Goal: Complete application form: Complete application form

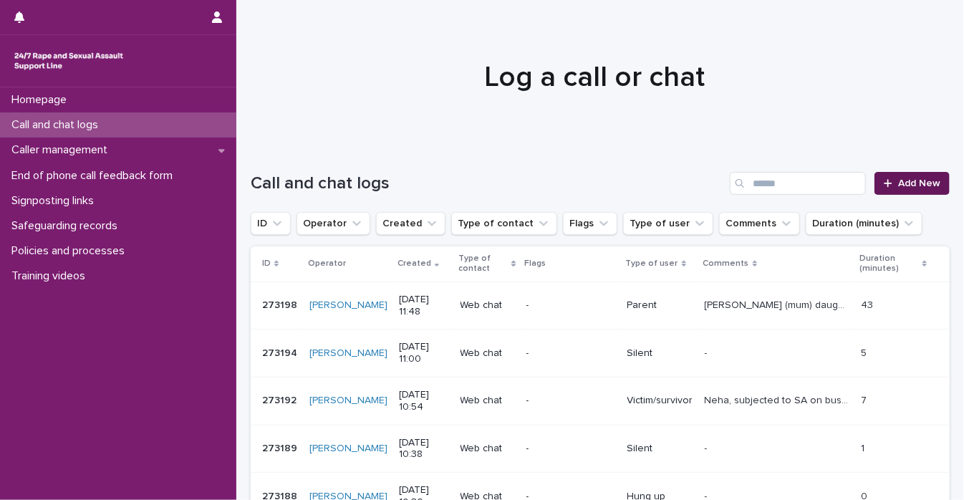
click at [877, 173] on link "Add New" at bounding box center [912, 183] width 75 height 23
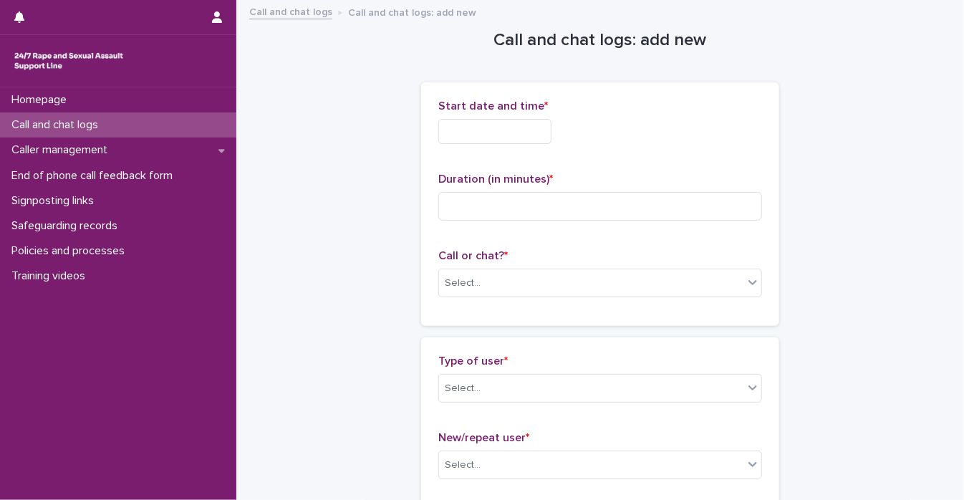
click at [493, 133] on input "text" at bounding box center [494, 131] width 113 height 25
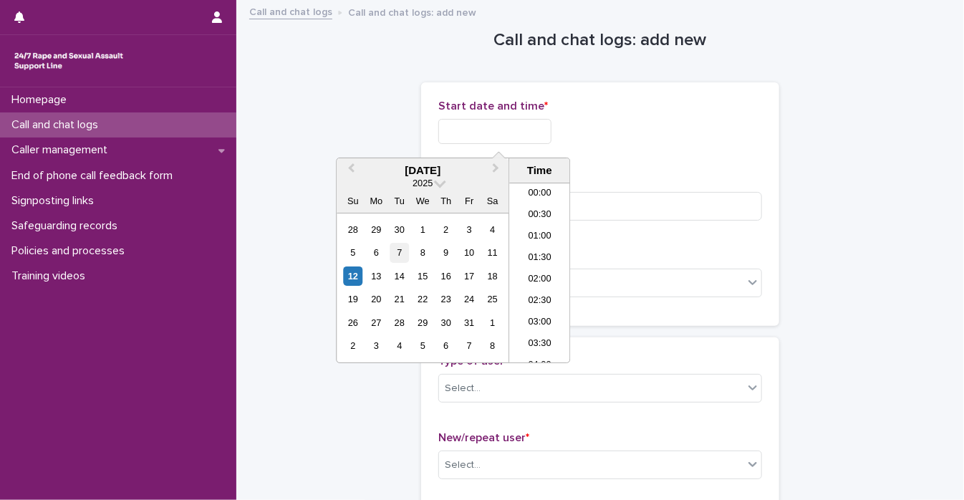
scroll to position [458, 0]
click at [352, 274] on div "12" at bounding box center [352, 275] width 19 height 19
drag, startPoint x: 492, startPoint y: 127, endPoint x: 651, endPoint y: 124, distance: 159.1
click at [651, 124] on div "**********" at bounding box center [600, 131] width 324 height 25
type input "**********"
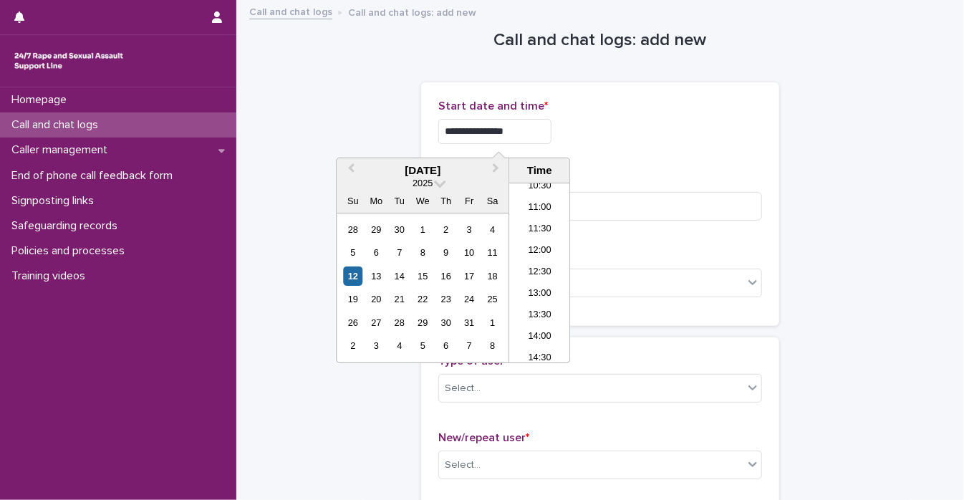
click at [696, 221] on div "Duration (in minutes) *" at bounding box center [600, 202] width 324 height 59
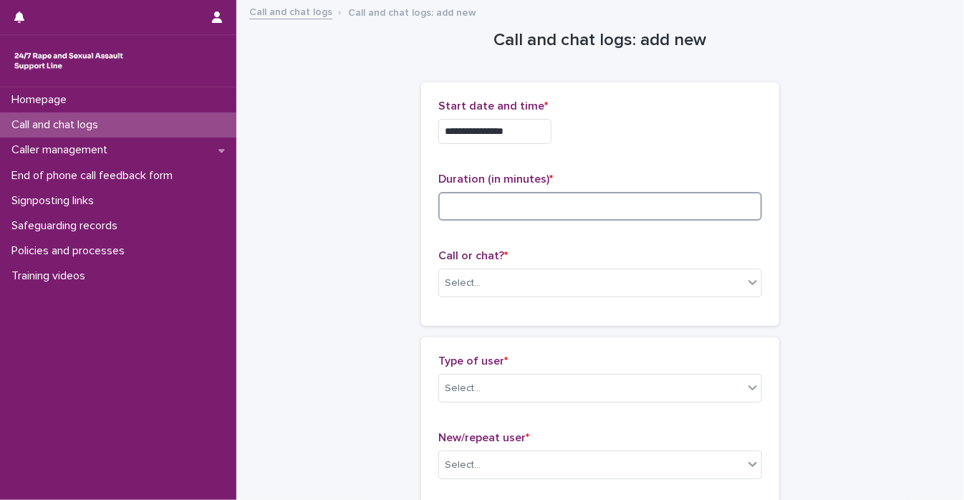
click at [699, 212] on input at bounding box center [600, 206] width 324 height 29
type input "**"
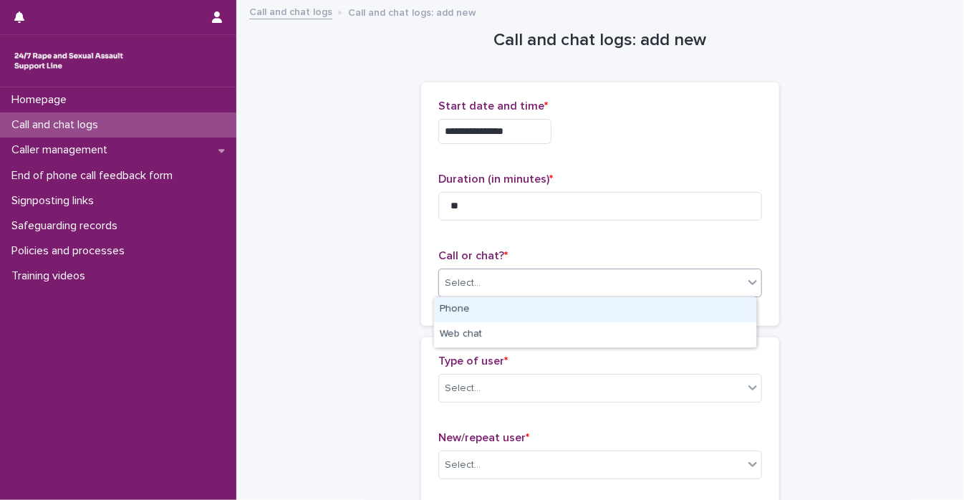
click at [746, 284] on icon at bounding box center [753, 282] width 14 height 14
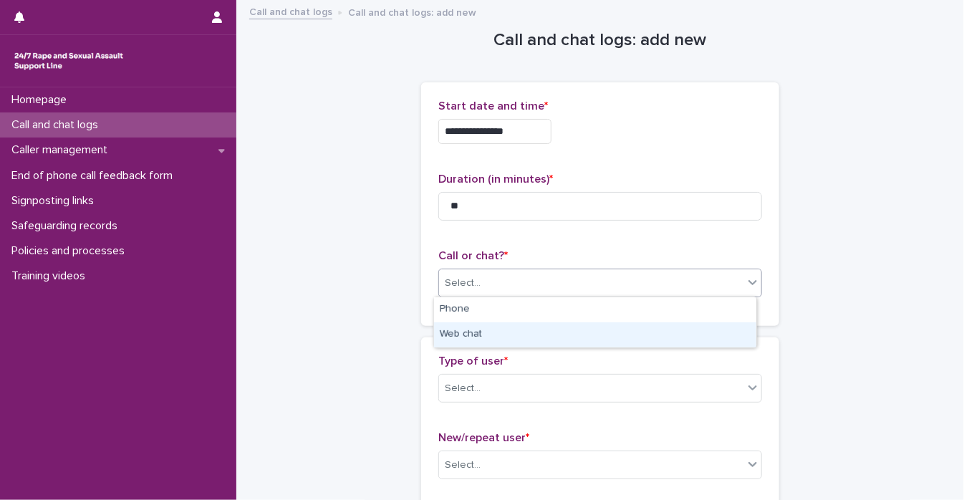
click at [721, 332] on div "Web chat" at bounding box center [595, 334] width 322 height 25
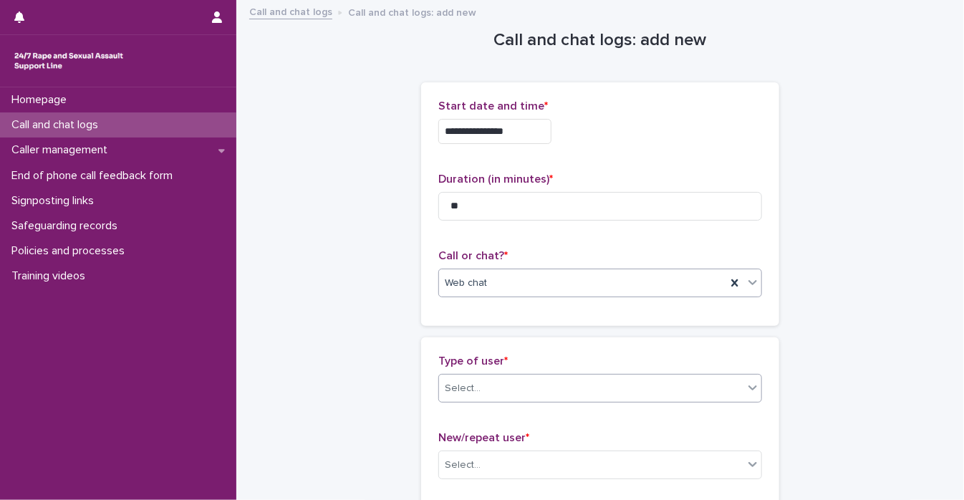
click at [752, 388] on icon at bounding box center [753, 387] width 14 height 14
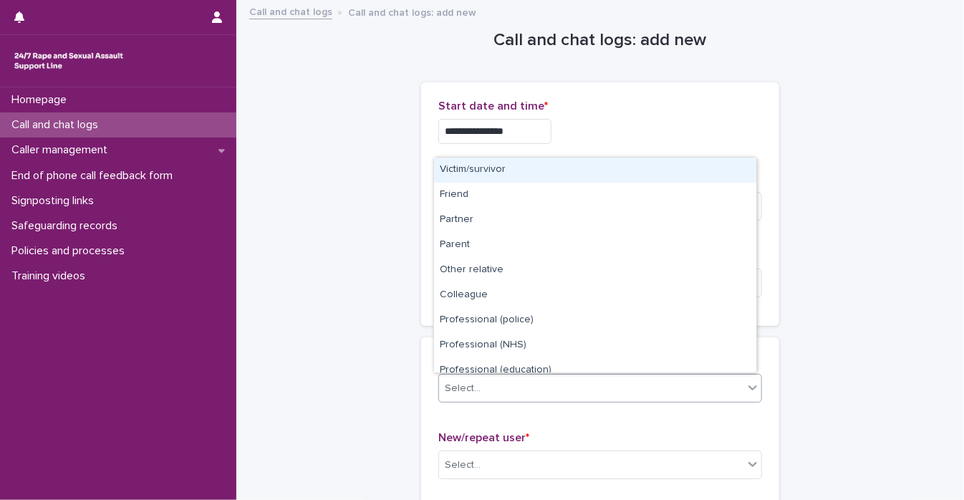
click at [655, 175] on div "Victim/survivor" at bounding box center [595, 170] width 322 height 25
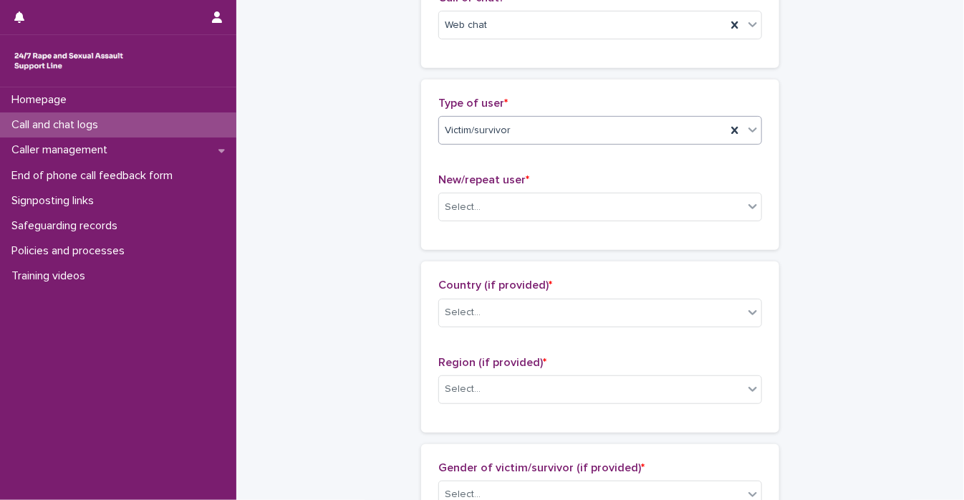
scroll to position [315, 0]
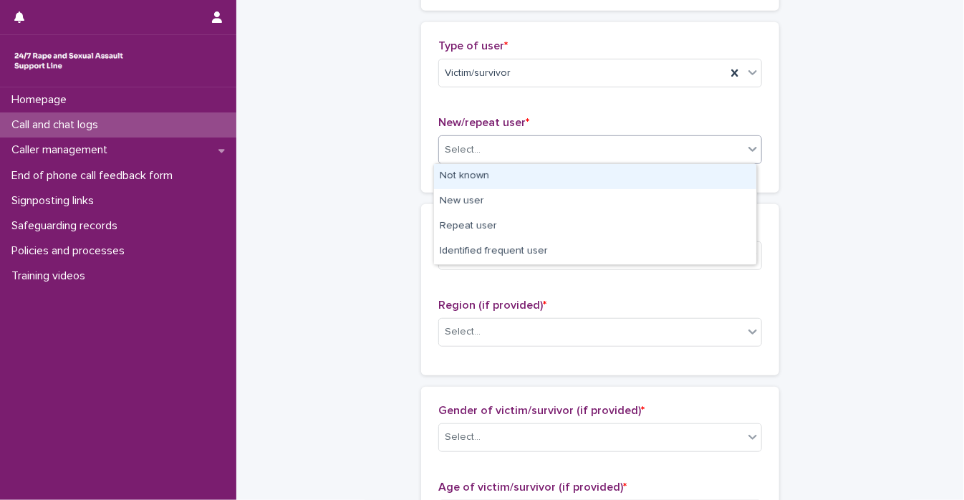
click at [749, 148] on icon at bounding box center [753, 150] width 9 height 5
click at [718, 180] on div "Not known" at bounding box center [595, 176] width 322 height 25
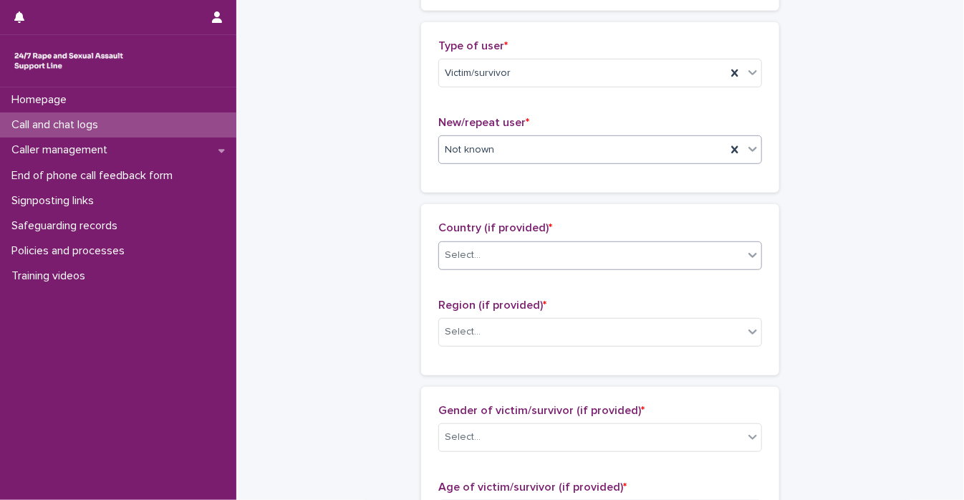
click at [746, 257] on icon at bounding box center [753, 255] width 14 height 14
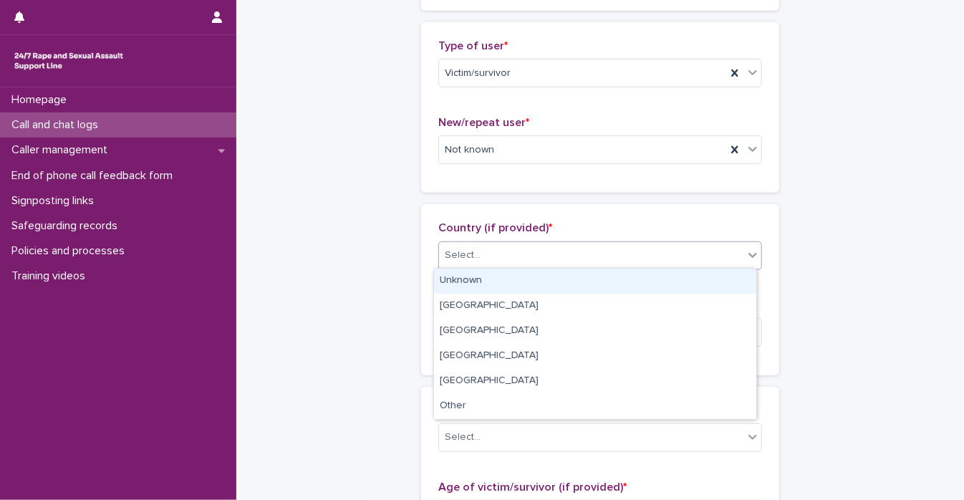
click at [731, 287] on div "Unknown" at bounding box center [595, 281] width 322 height 25
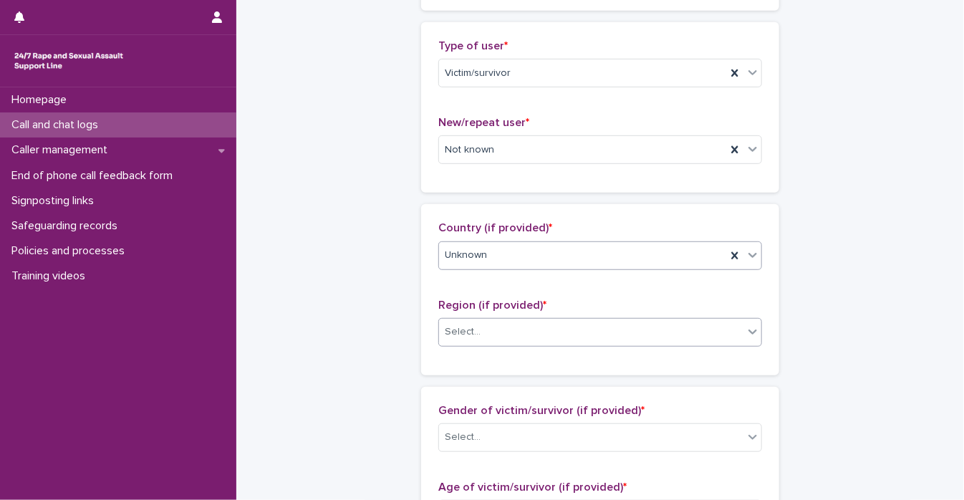
click at [751, 337] on div at bounding box center [752, 332] width 17 height 26
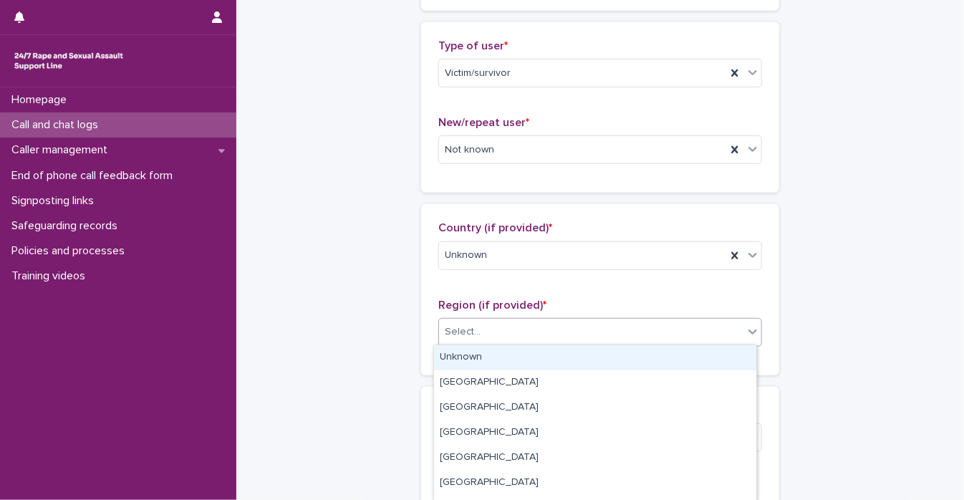
click at [738, 362] on div "Unknown" at bounding box center [595, 357] width 322 height 25
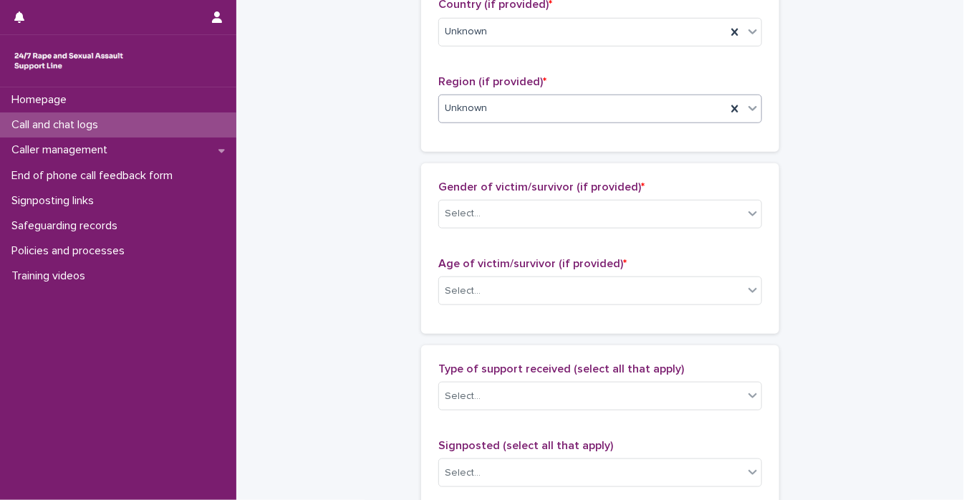
scroll to position [663, 0]
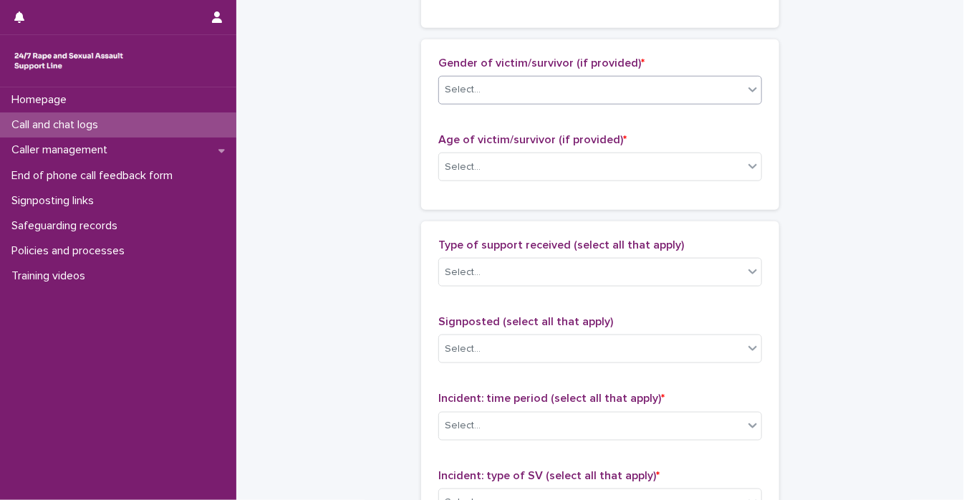
click at [749, 95] on div at bounding box center [752, 90] width 17 height 26
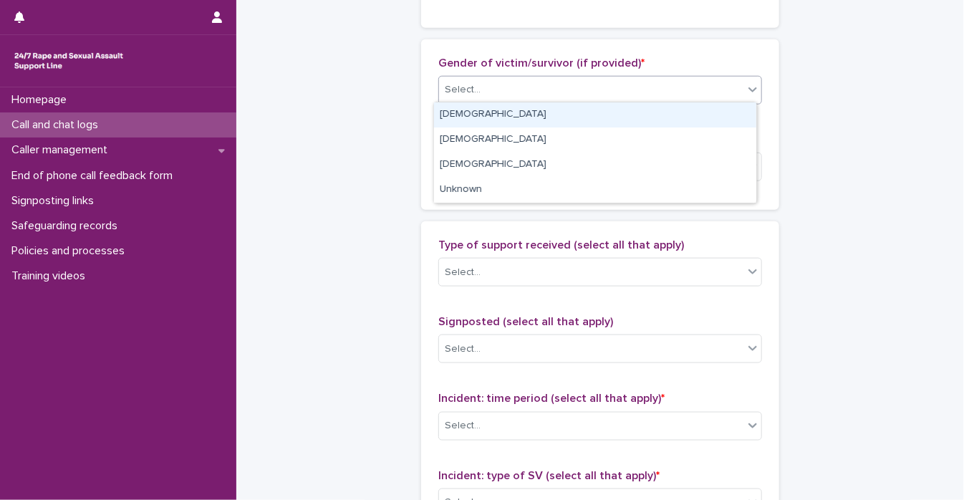
click at [728, 117] on div "[DEMOGRAPHIC_DATA]" at bounding box center [595, 114] width 322 height 25
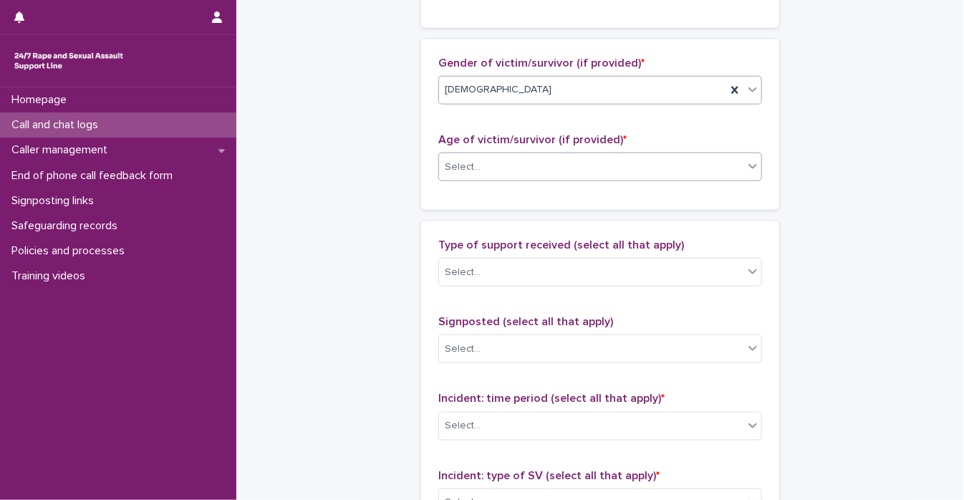
click at [749, 164] on icon at bounding box center [753, 166] width 9 height 5
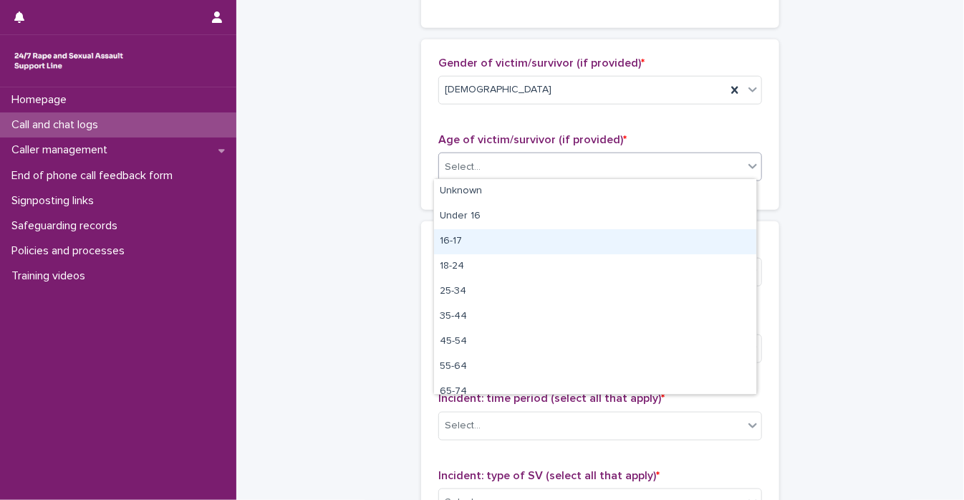
drag, startPoint x: 718, startPoint y: 186, endPoint x: 712, endPoint y: 241, distance: 55.5
click at [712, 241] on div "16-17" at bounding box center [595, 241] width 322 height 25
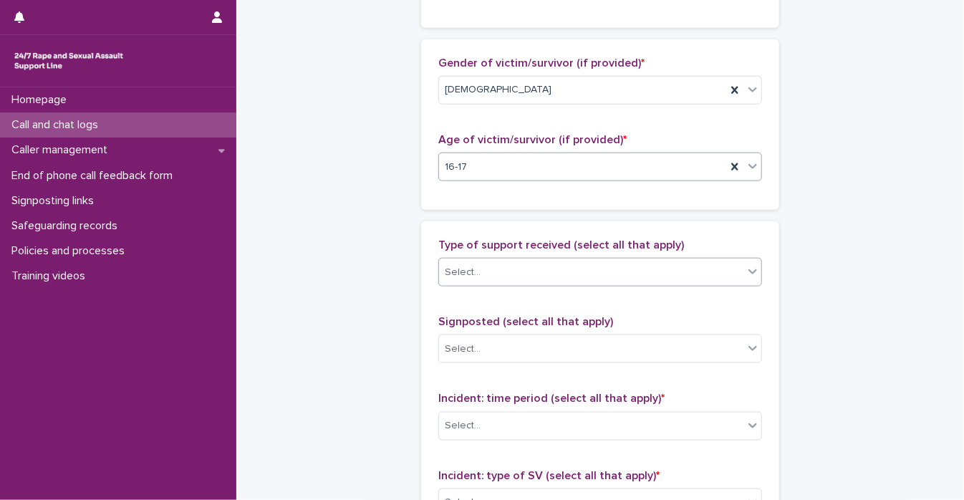
click at [744, 271] on div at bounding box center [752, 272] width 17 height 26
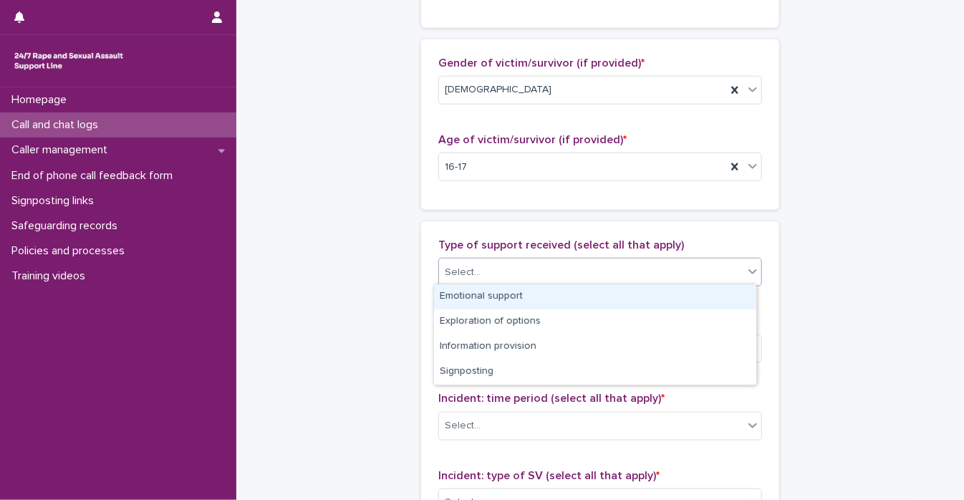
click at [721, 289] on div "Emotional support" at bounding box center [595, 296] width 322 height 25
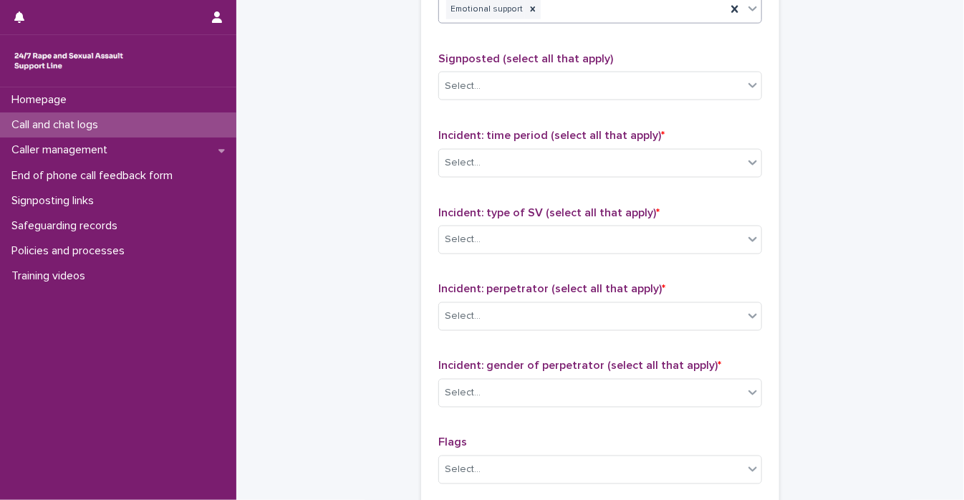
scroll to position [929, 0]
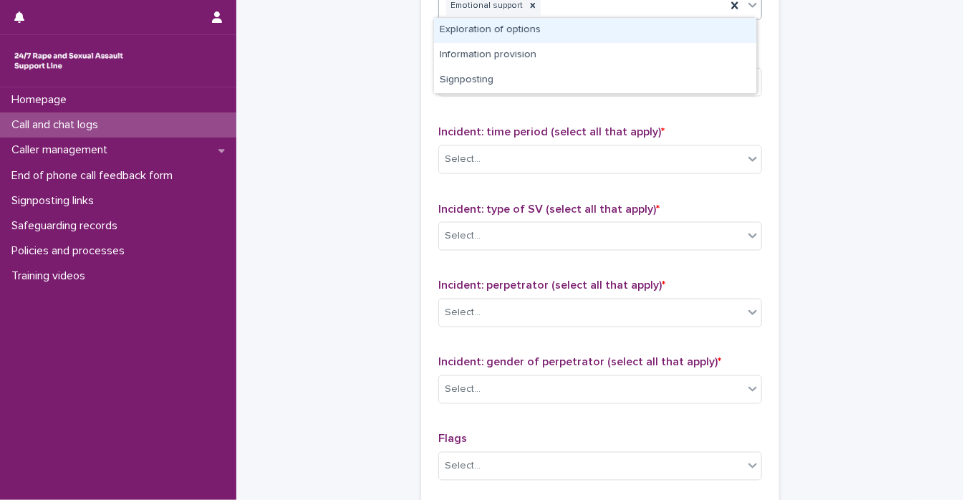
click at [747, 12] on div at bounding box center [752, 5] width 17 height 26
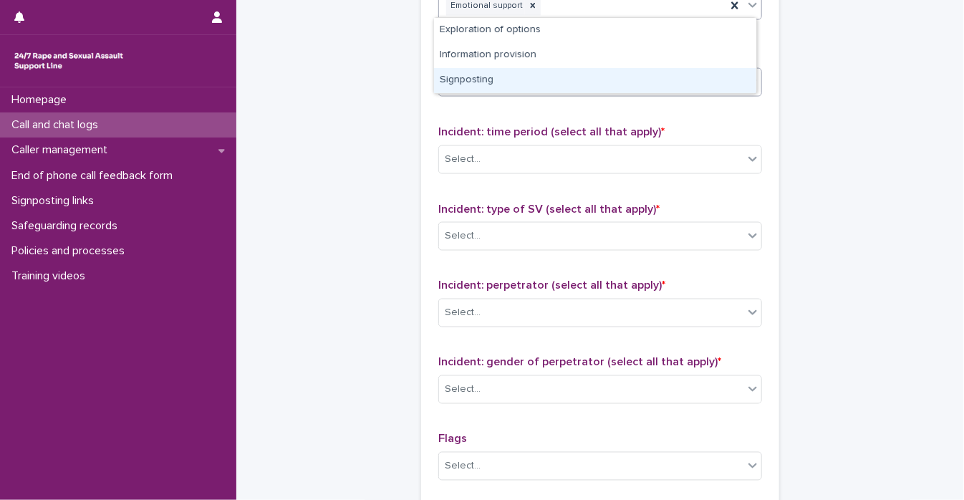
click at [691, 80] on div "Signposting" at bounding box center [595, 80] width 322 height 25
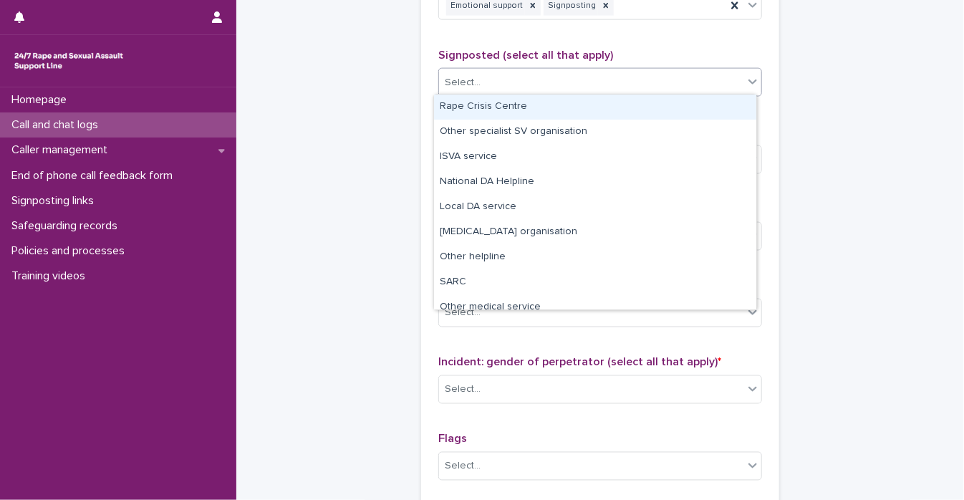
click at [749, 80] on icon at bounding box center [753, 82] width 9 height 5
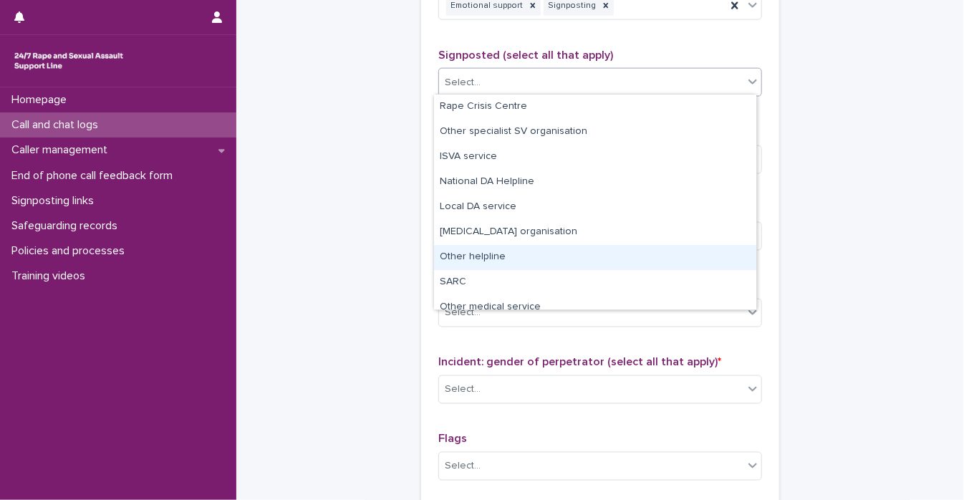
click at [707, 252] on div "Other helpline" at bounding box center [595, 257] width 322 height 25
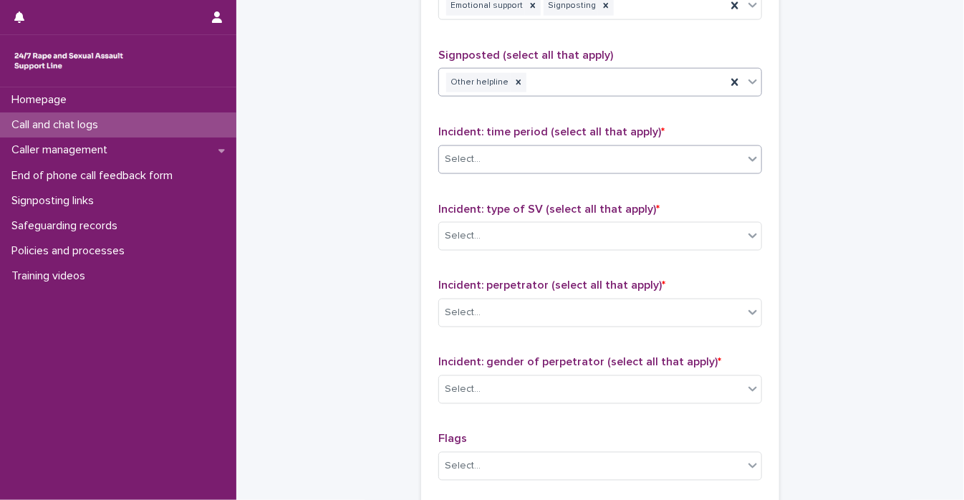
click at [744, 158] on div at bounding box center [752, 159] width 17 height 26
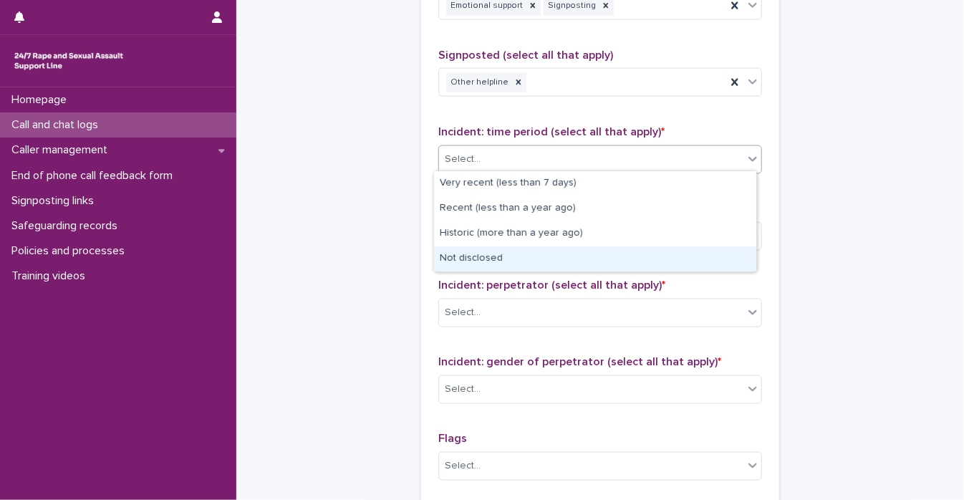
click at [701, 253] on div "Not disclosed" at bounding box center [595, 258] width 322 height 25
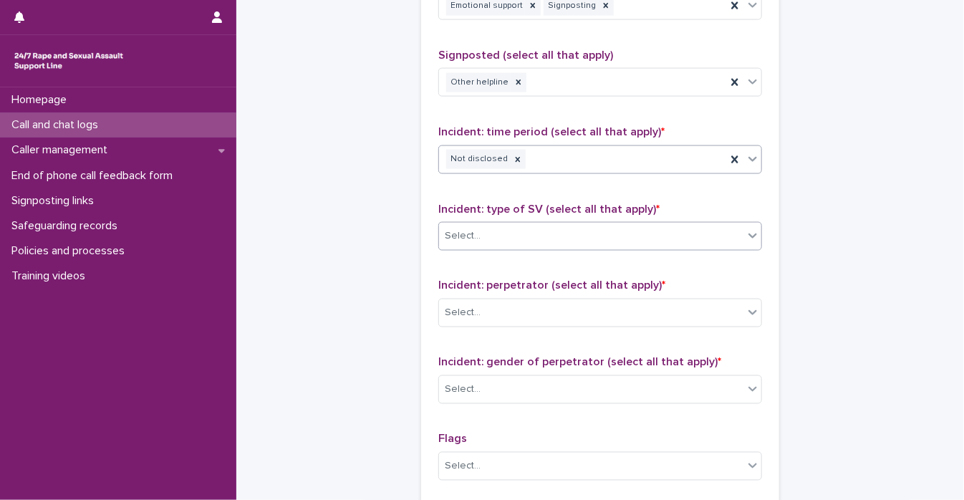
click at [746, 234] on icon at bounding box center [753, 235] width 14 height 14
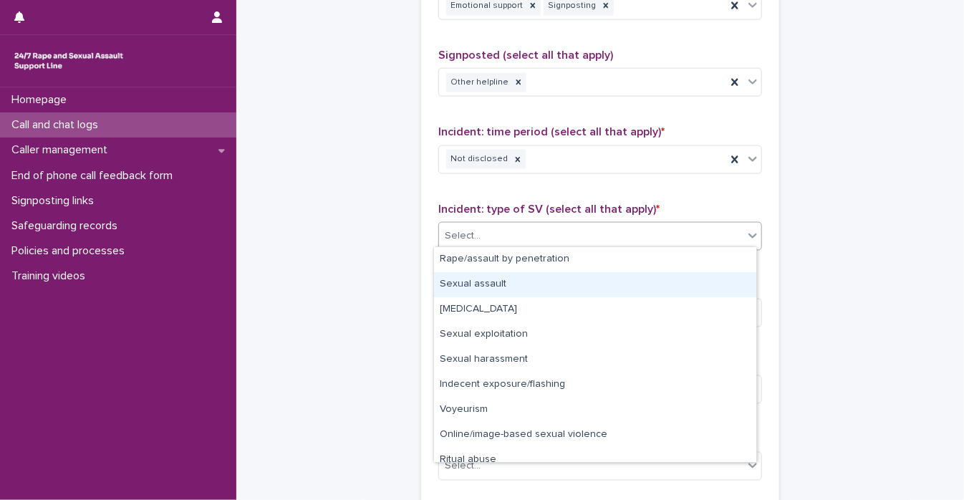
scroll to position [36, 0]
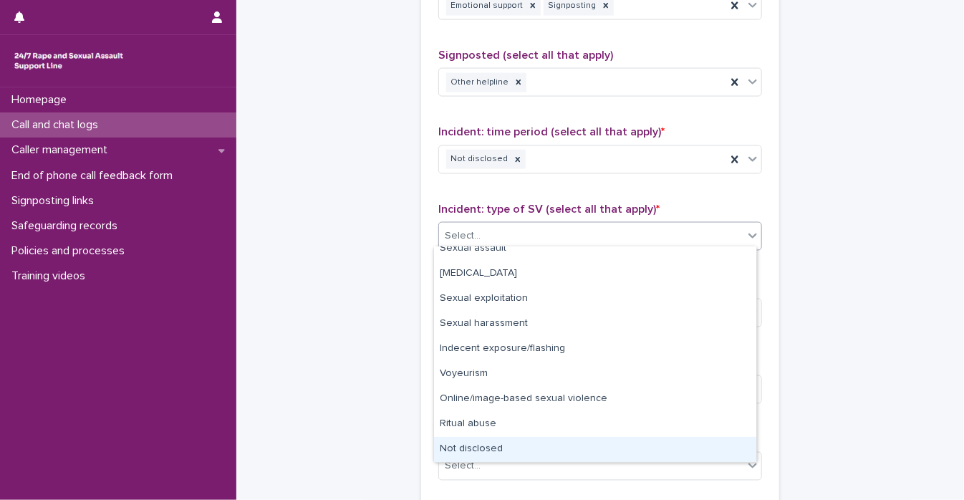
click at [691, 451] on div "Not disclosed" at bounding box center [595, 449] width 322 height 25
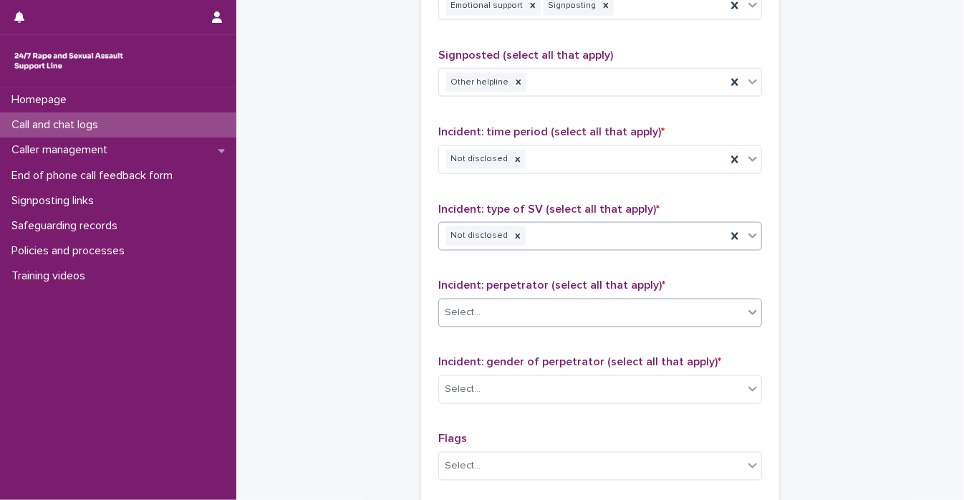
click at [746, 306] on icon at bounding box center [753, 312] width 14 height 14
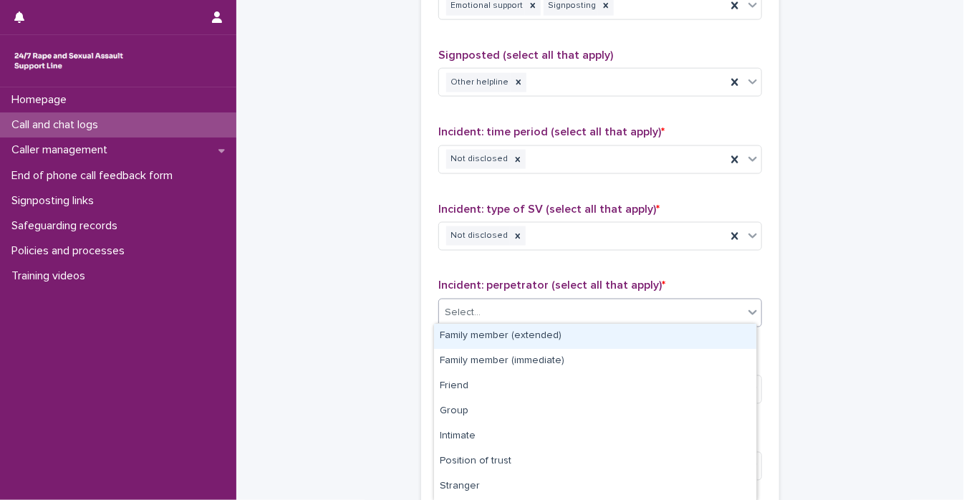
click at [723, 345] on div "Family member (extended)" at bounding box center [595, 336] width 322 height 25
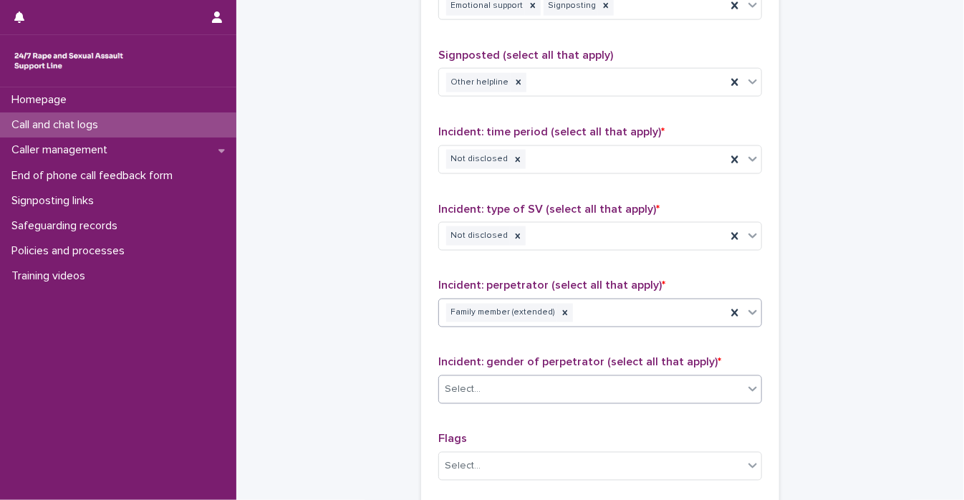
click at [749, 387] on icon at bounding box center [753, 389] width 9 height 5
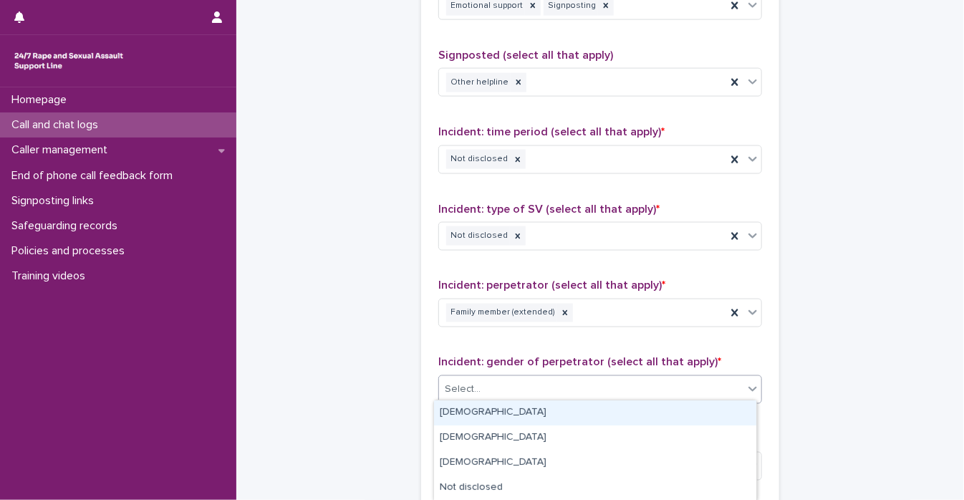
click at [722, 410] on div "[DEMOGRAPHIC_DATA]" at bounding box center [595, 412] width 322 height 25
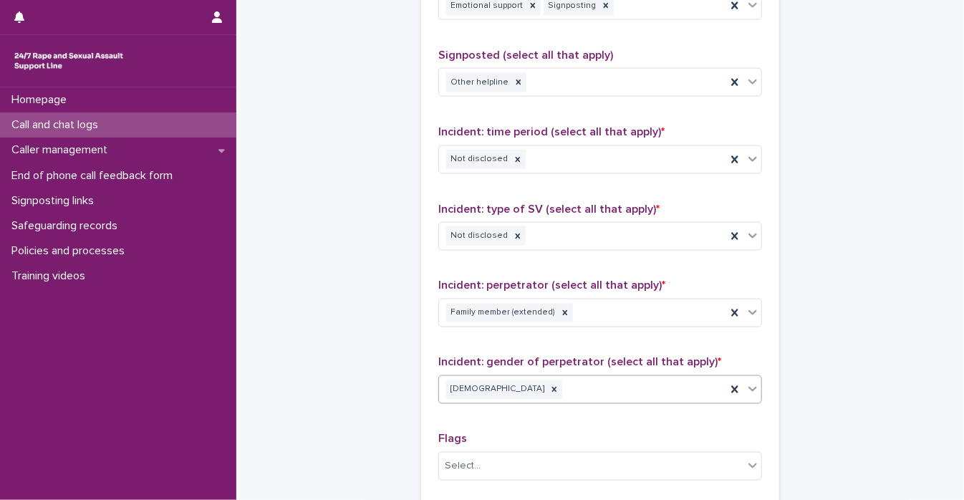
scroll to position [1159, 0]
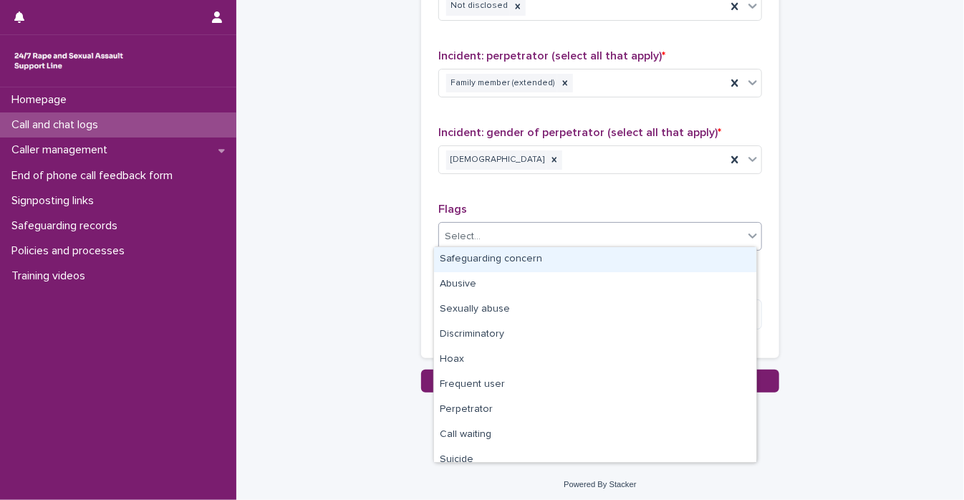
click at [744, 241] on div at bounding box center [752, 236] width 17 height 26
click at [723, 263] on div "Safeguarding concern" at bounding box center [595, 259] width 322 height 25
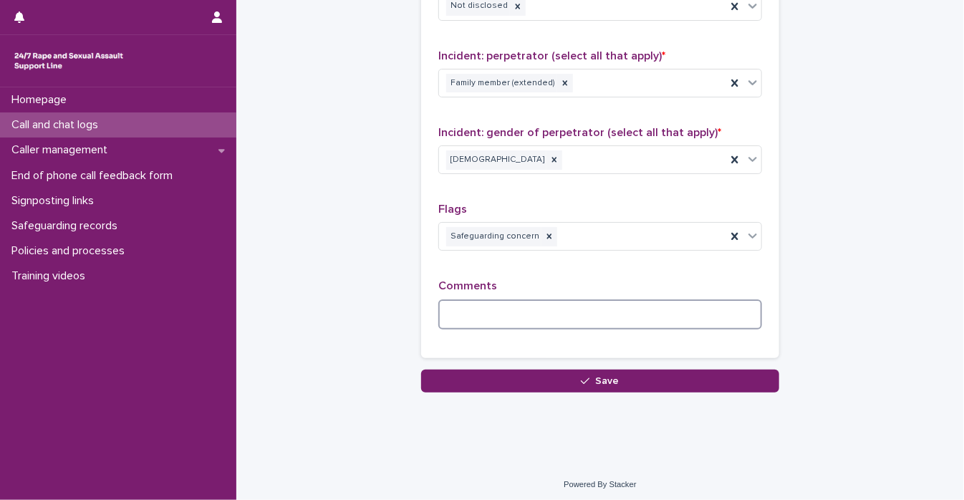
click at [682, 314] on textarea at bounding box center [600, 314] width 324 height 31
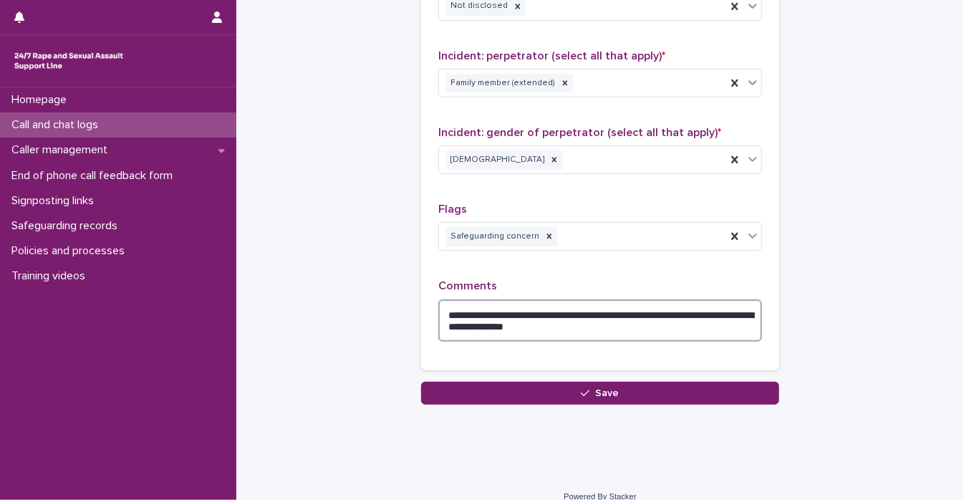
click at [647, 310] on textarea "**********" at bounding box center [600, 320] width 324 height 43
click at [593, 325] on textarea "**********" at bounding box center [600, 320] width 324 height 43
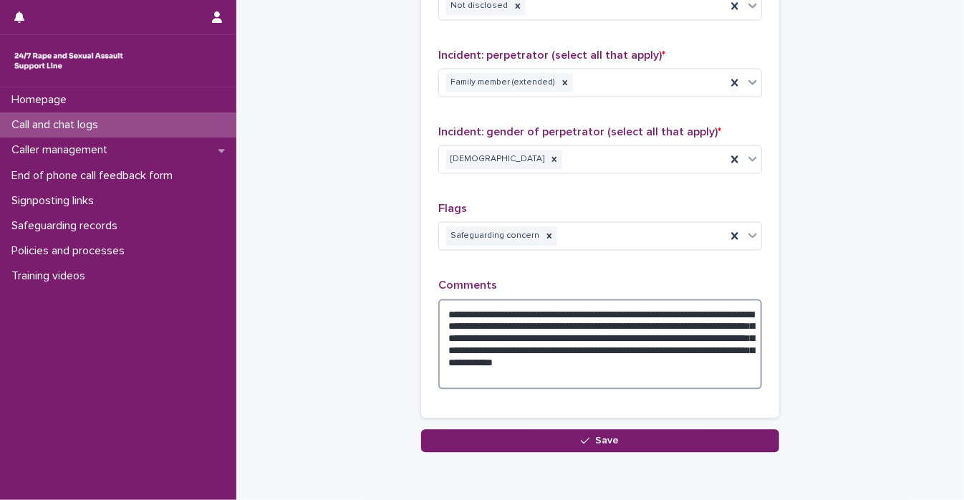
drag, startPoint x: 443, startPoint y: 307, endPoint x: 536, endPoint y: 379, distance: 117.5
click at [536, 379] on textarea "**********" at bounding box center [600, 344] width 324 height 91
type textarea "**********"
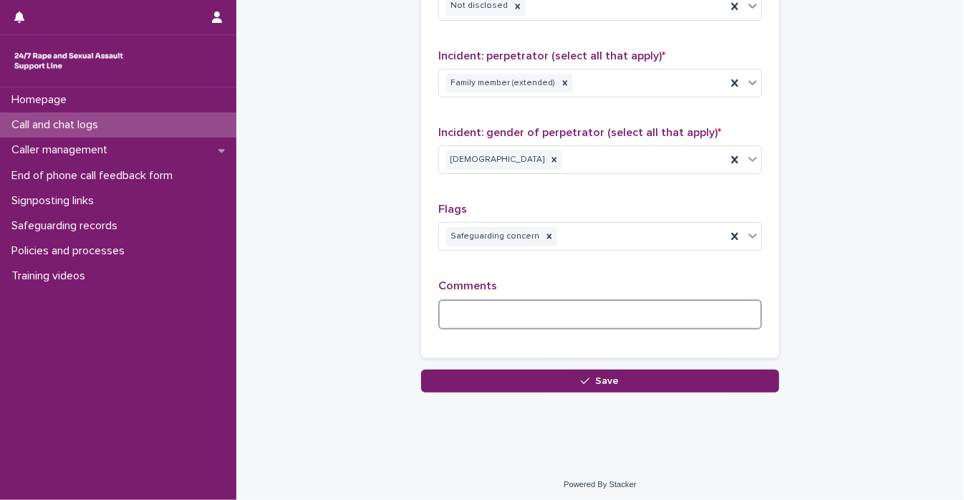
paste textarea "**********"
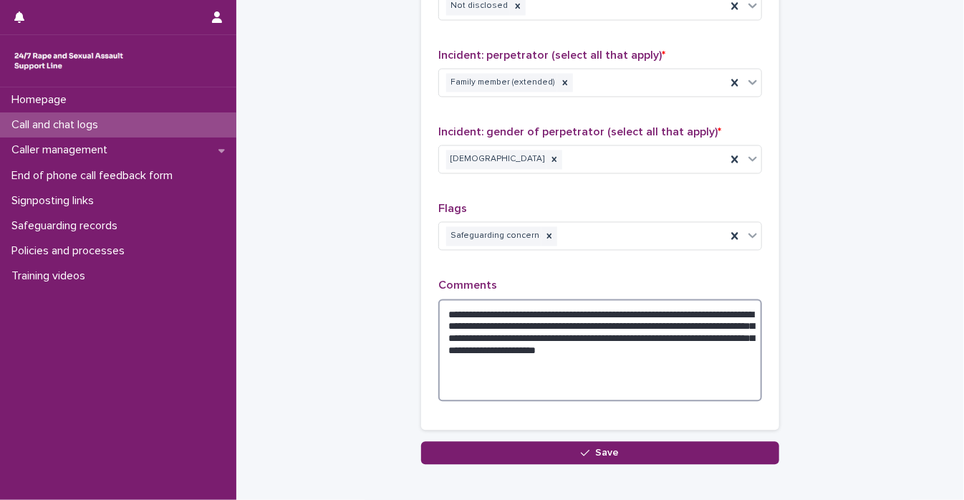
click at [553, 381] on textarea "**********" at bounding box center [600, 350] width 324 height 103
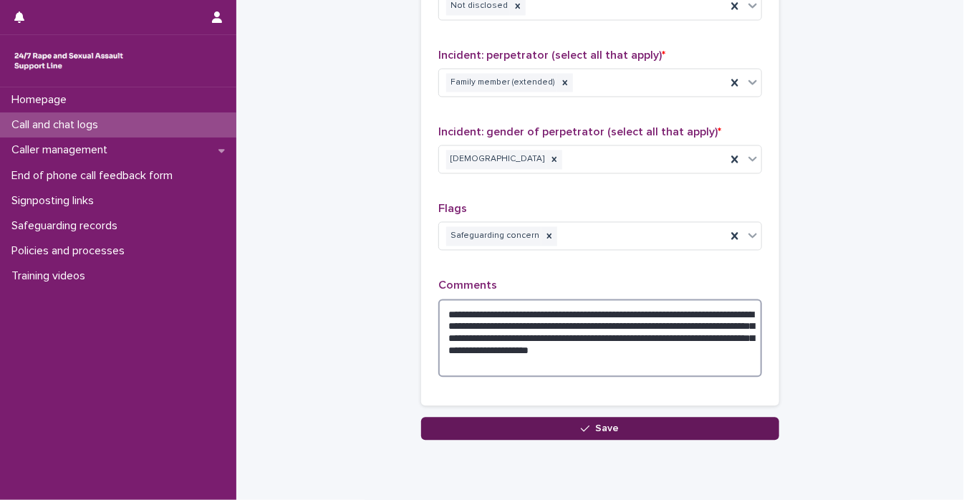
type textarea "**********"
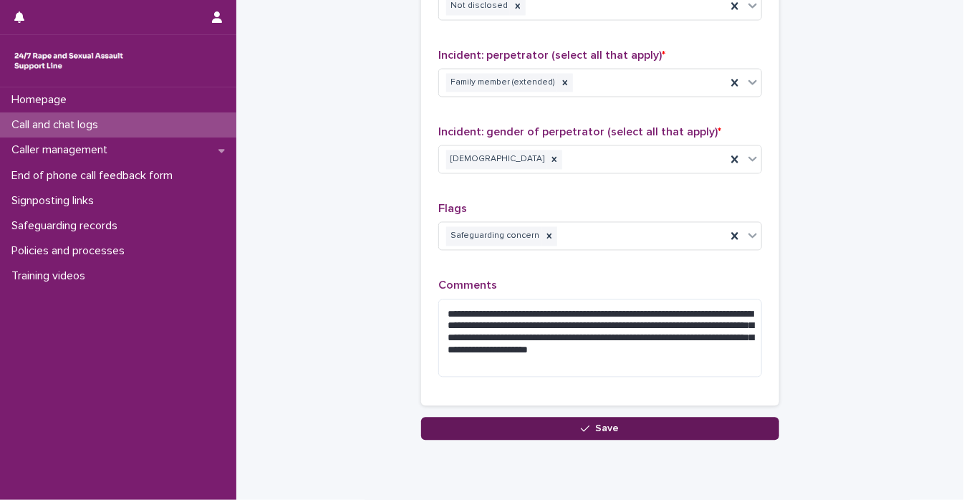
click at [582, 426] on icon "button" at bounding box center [585, 429] width 9 height 10
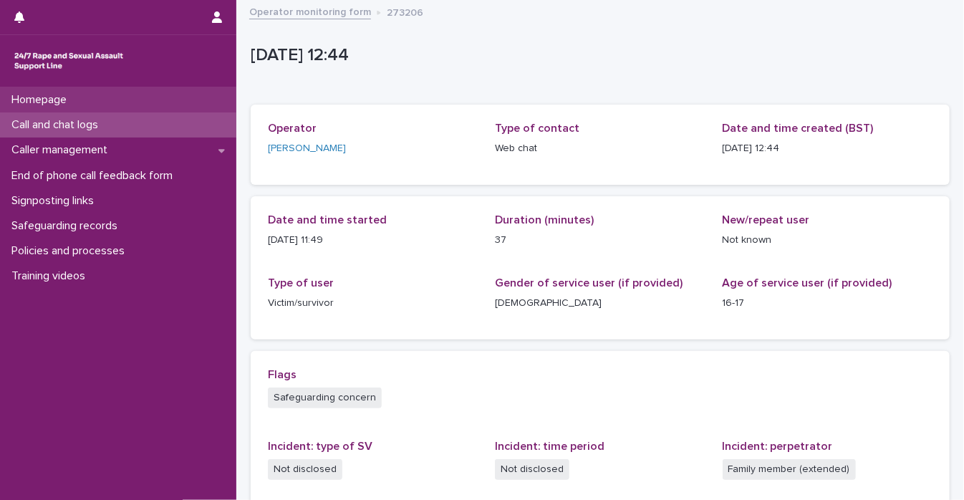
click at [72, 96] on p "Homepage" at bounding box center [42, 100] width 72 height 14
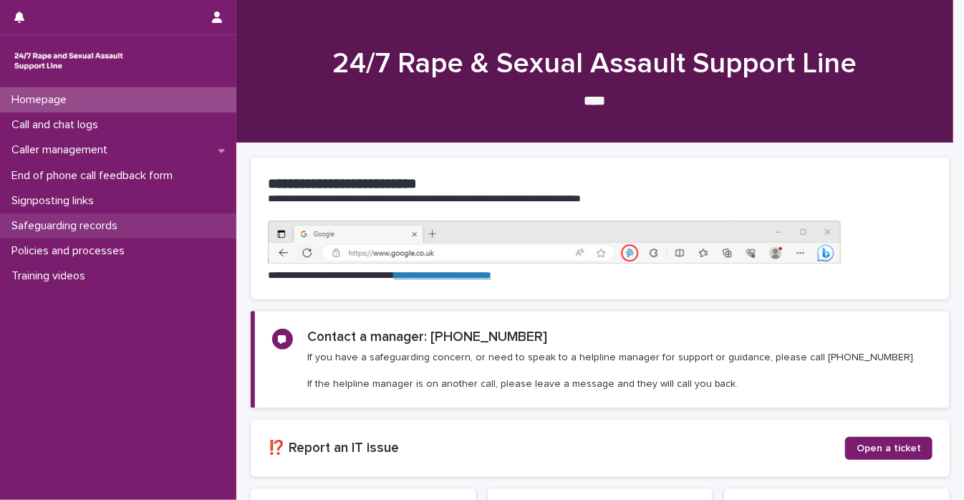
click at [83, 231] on p "Safeguarding records" at bounding box center [67, 226] width 123 height 14
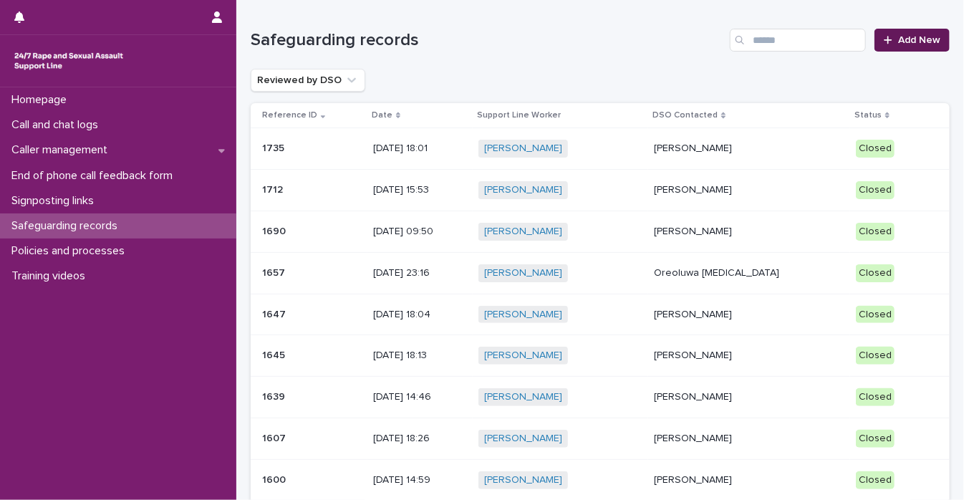
click at [884, 37] on icon at bounding box center [888, 40] width 8 height 8
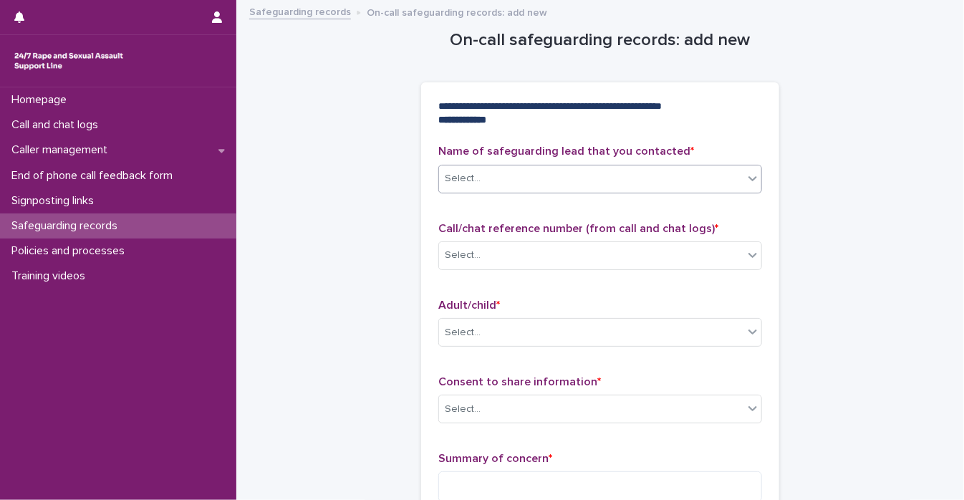
click at [754, 178] on icon at bounding box center [753, 178] width 14 height 14
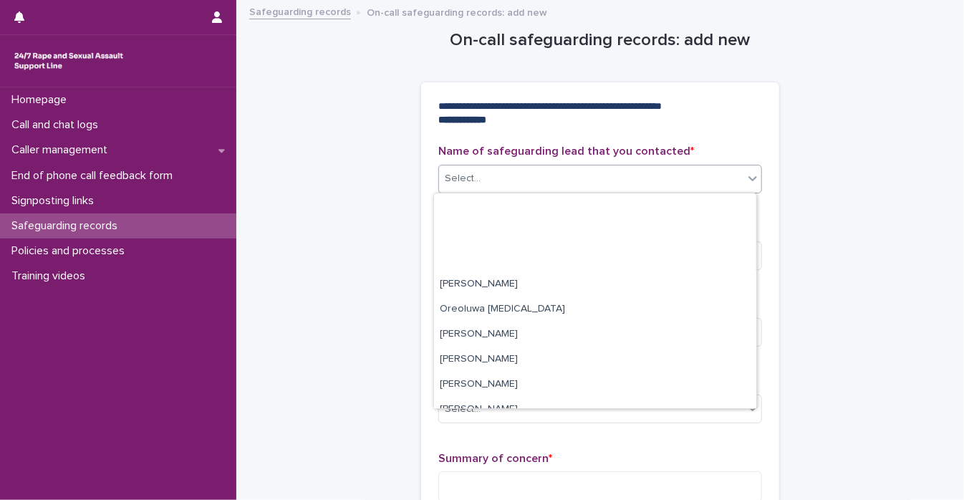
scroll to position [312, 0]
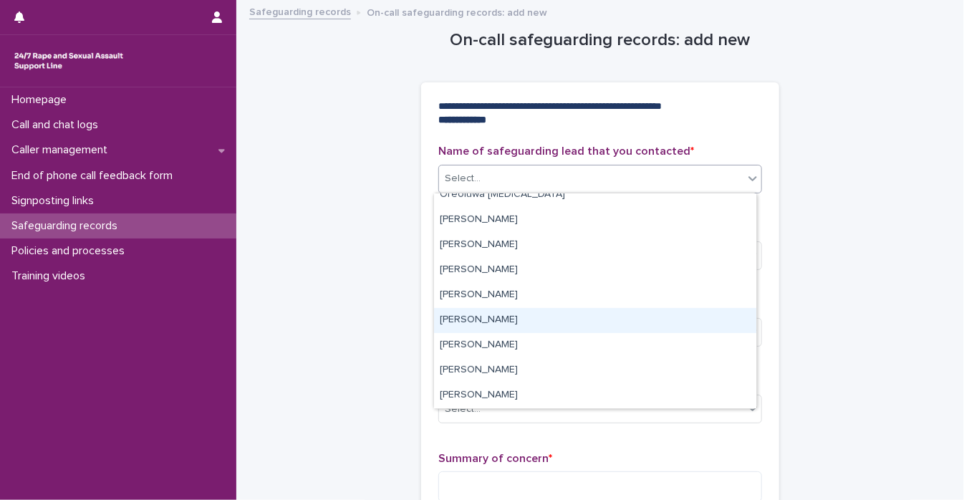
click at [660, 327] on div "[PERSON_NAME]" at bounding box center [595, 320] width 322 height 25
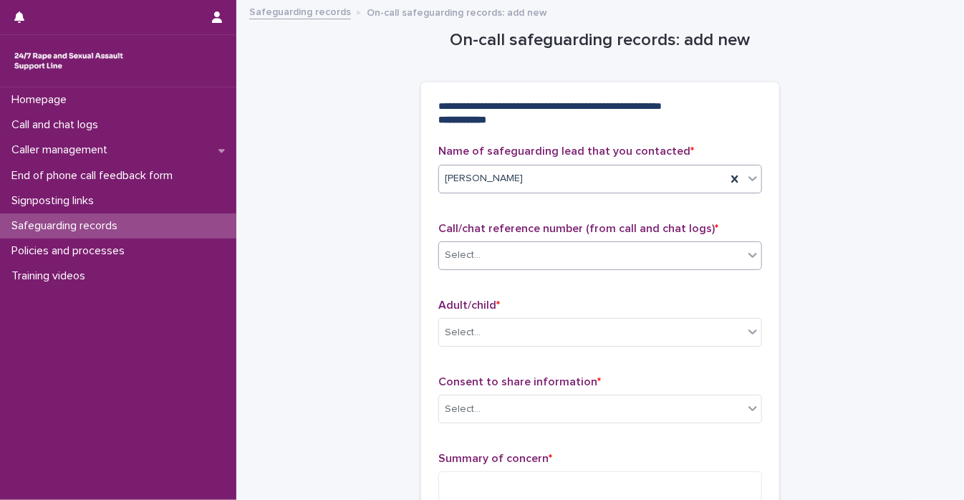
click at [748, 264] on div at bounding box center [752, 255] width 17 height 26
click at [582, 256] on div "Select..." at bounding box center [591, 256] width 304 height 24
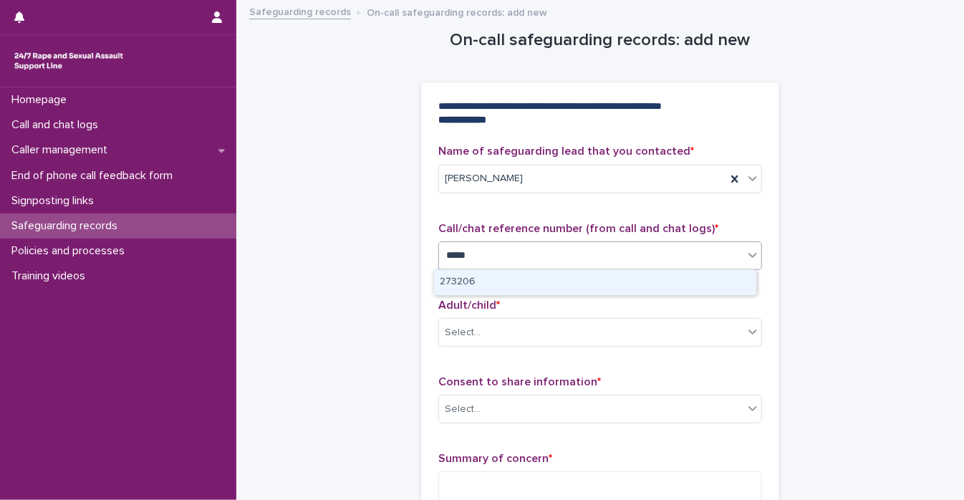
type input "******"
click at [556, 287] on div "273206" at bounding box center [595, 282] width 322 height 25
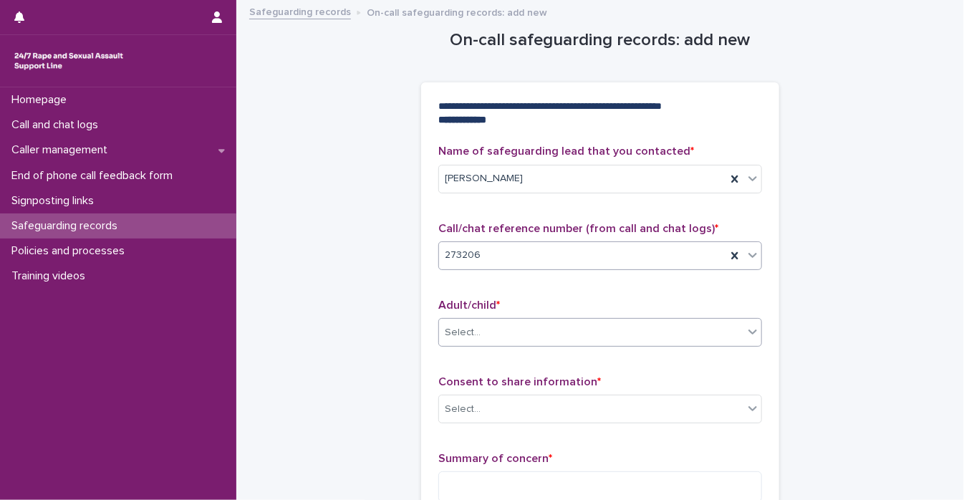
click at [729, 336] on div "Select..." at bounding box center [591, 333] width 304 height 24
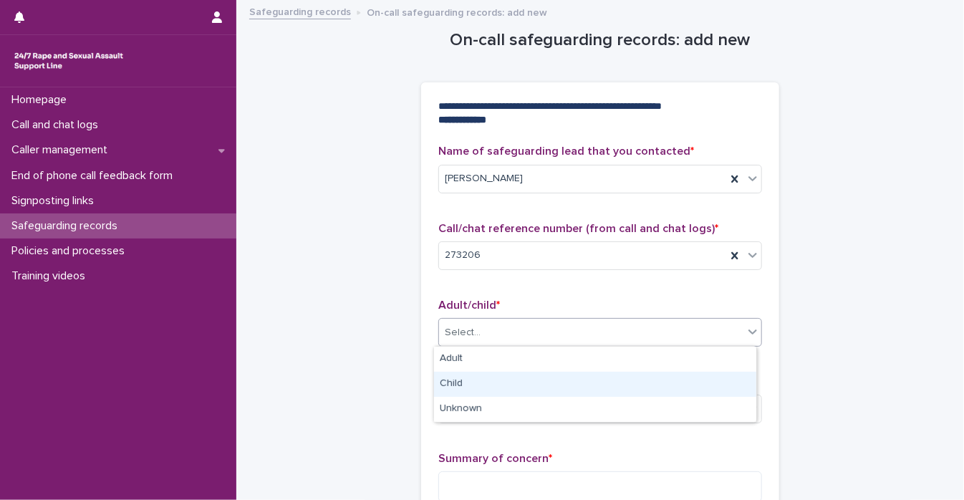
click at [688, 395] on div "Child" at bounding box center [595, 384] width 322 height 25
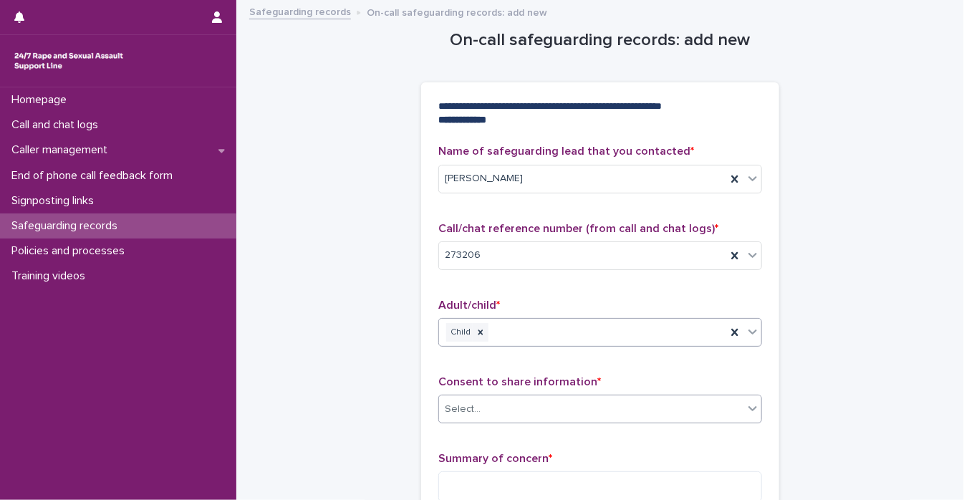
click at [753, 408] on icon at bounding box center [753, 408] width 14 height 14
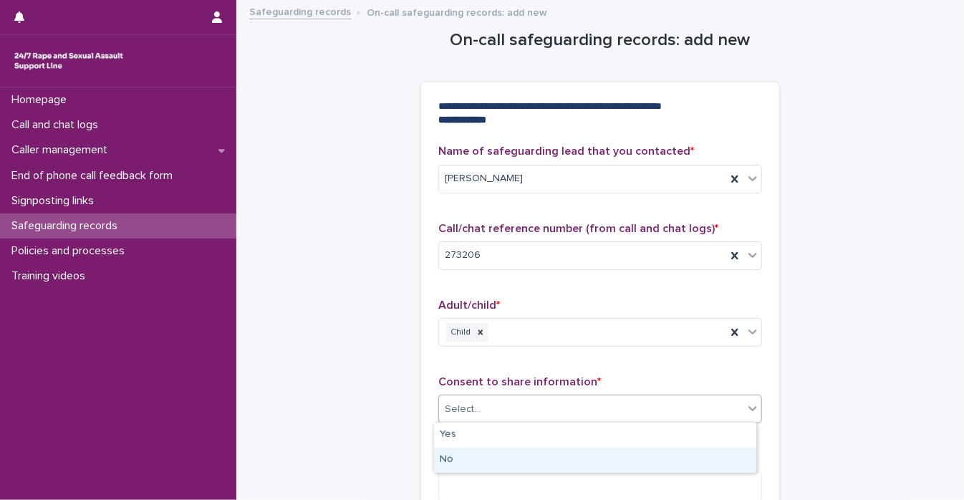
click at [663, 463] on div "No" at bounding box center [595, 460] width 322 height 25
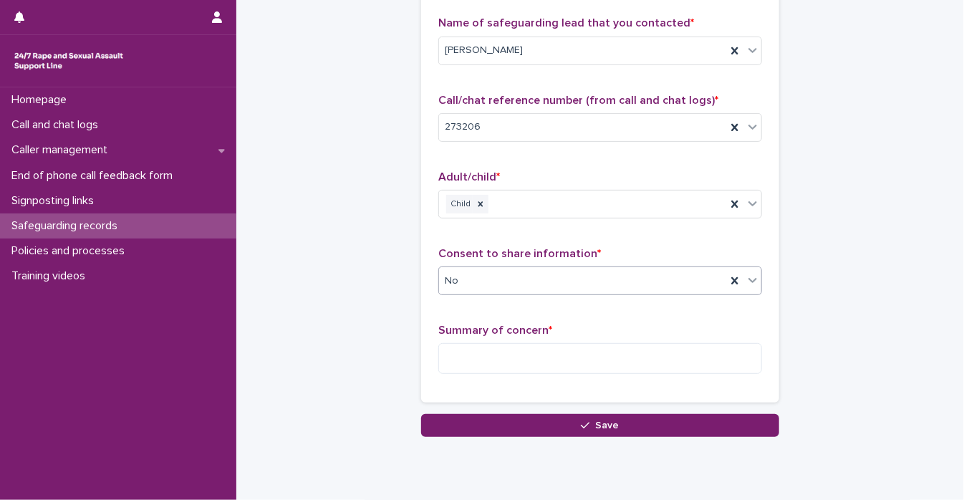
scroll to position [175, 0]
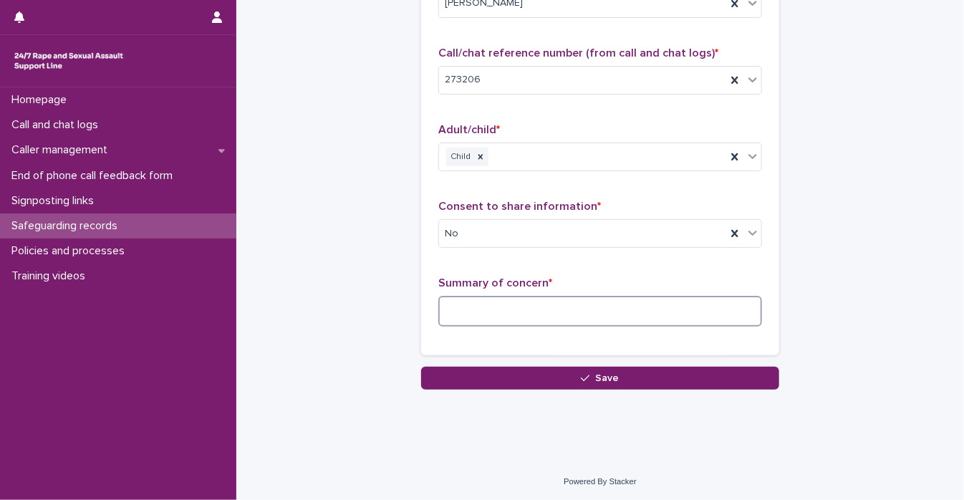
click at [509, 304] on textarea at bounding box center [600, 311] width 324 height 31
paste textarea "**********"
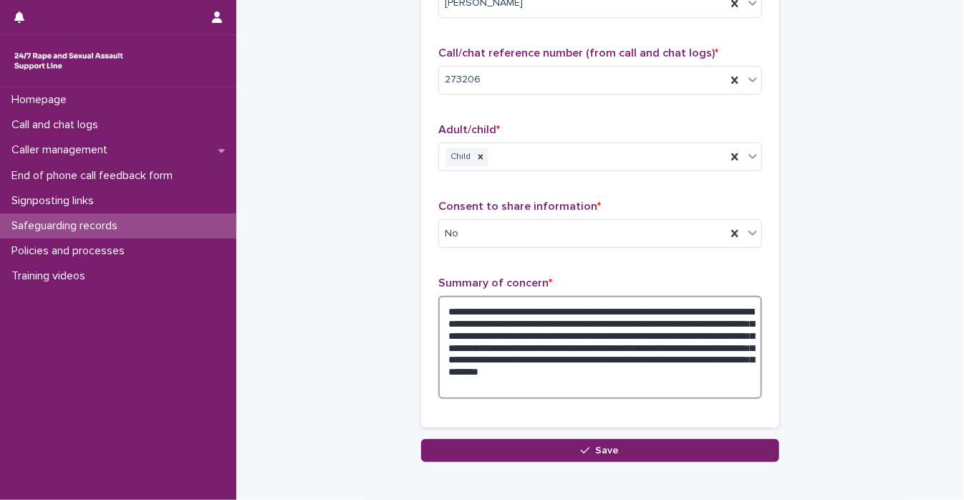
click at [690, 311] on textarea "**********" at bounding box center [600, 347] width 324 height 103
click at [562, 322] on textarea "**********" at bounding box center [600, 347] width 324 height 103
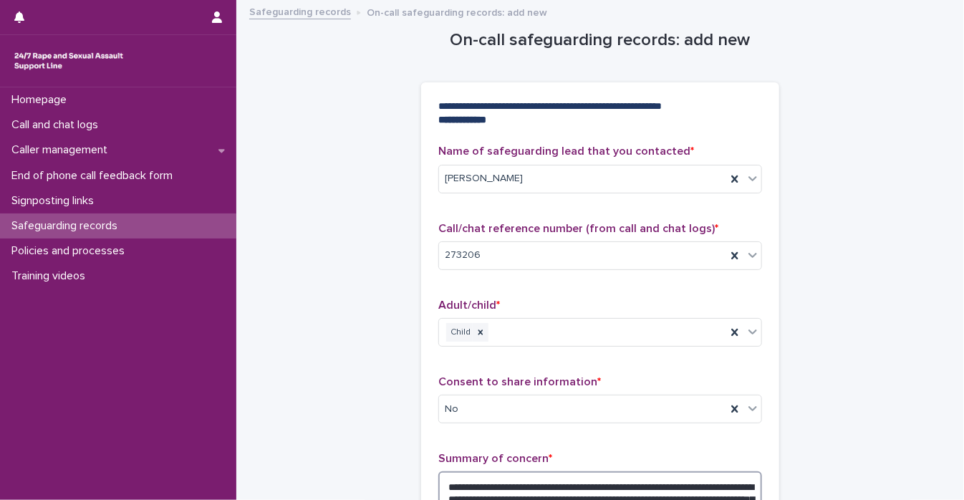
scroll to position [248, 0]
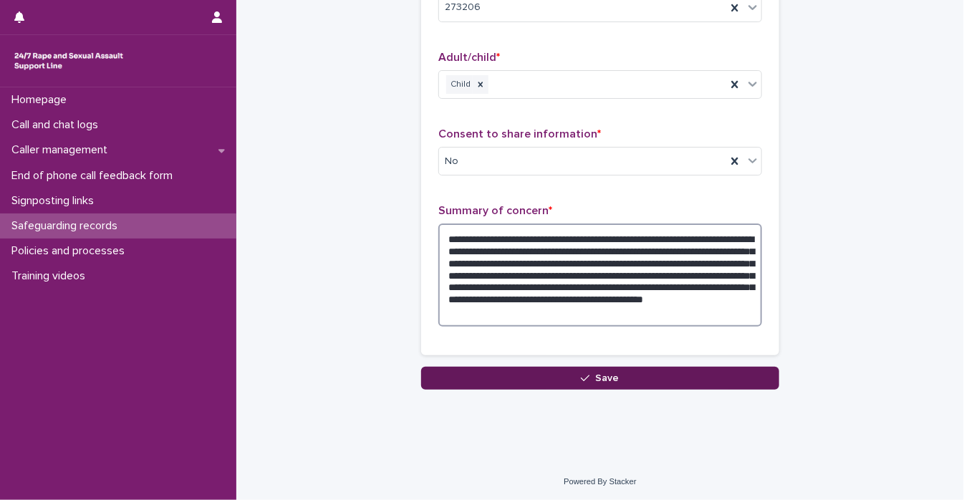
type textarea "**********"
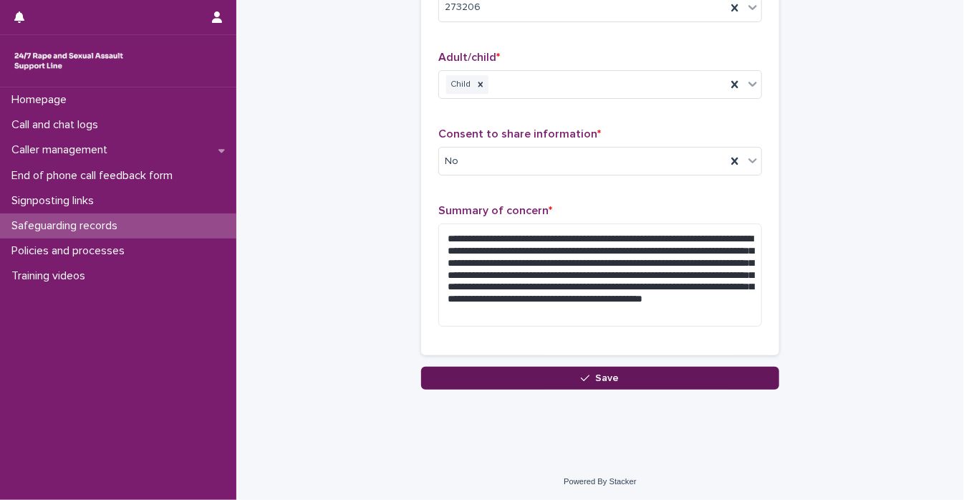
click at [634, 380] on button "Save" at bounding box center [600, 378] width 358 height 23
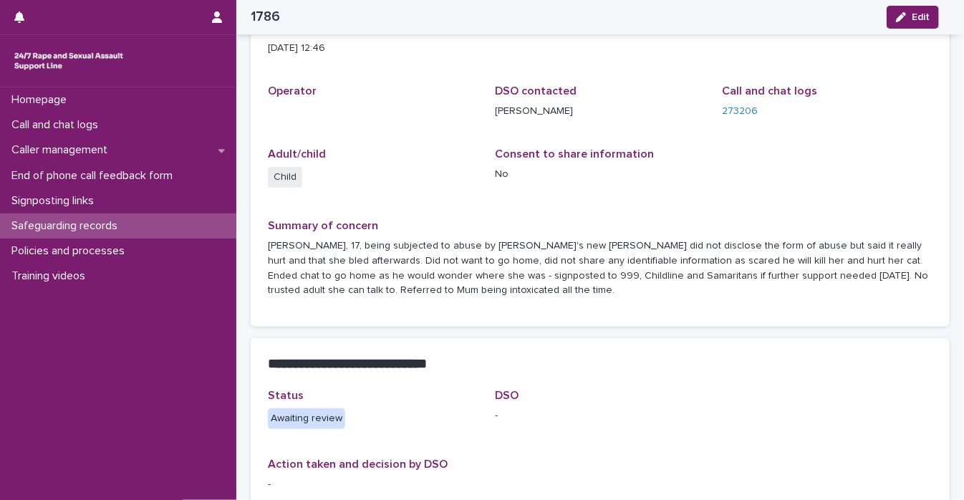
scroll to position [138, 0]
